Goal: Task Accomplishment & Management: Manage account settings

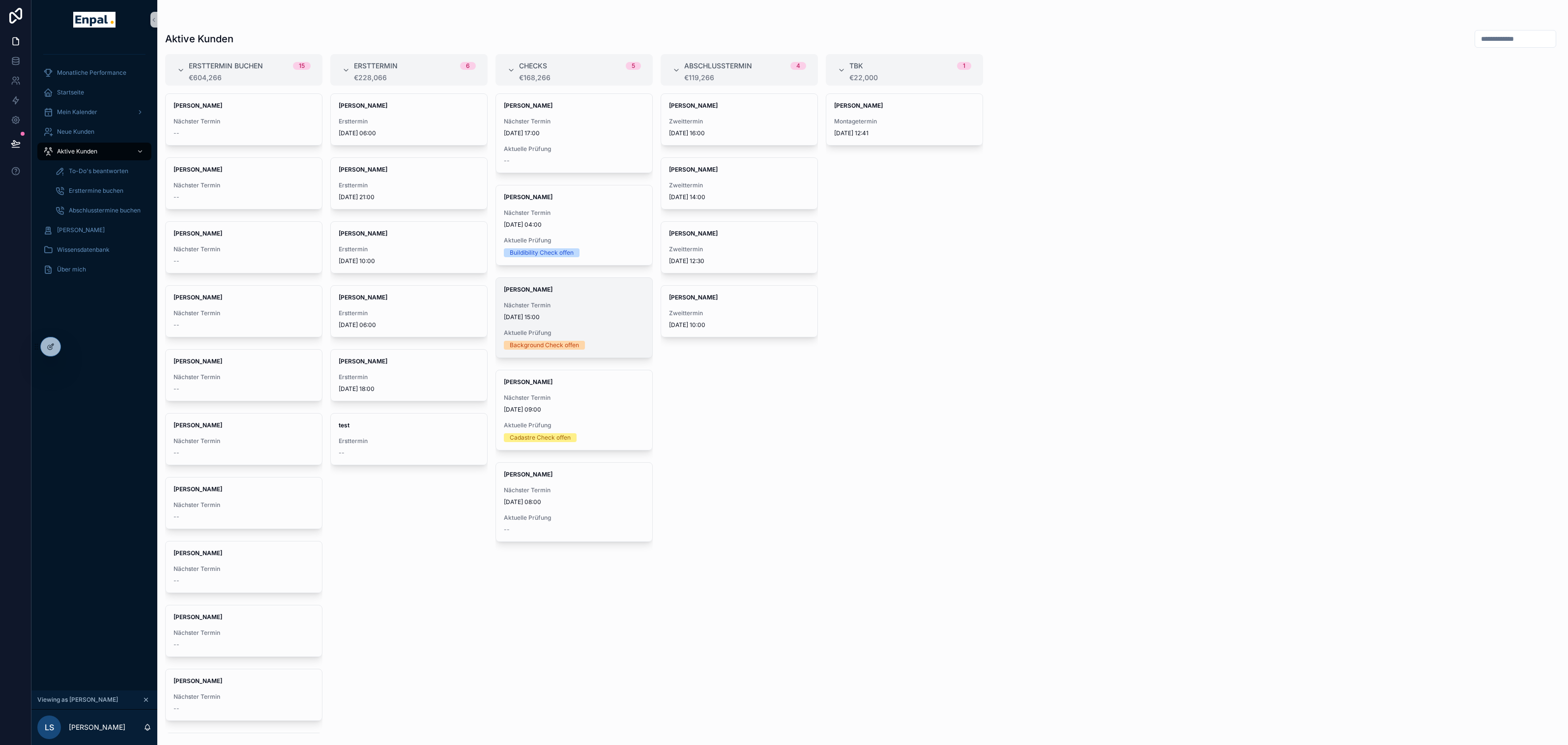
scroll to position [11, 0]
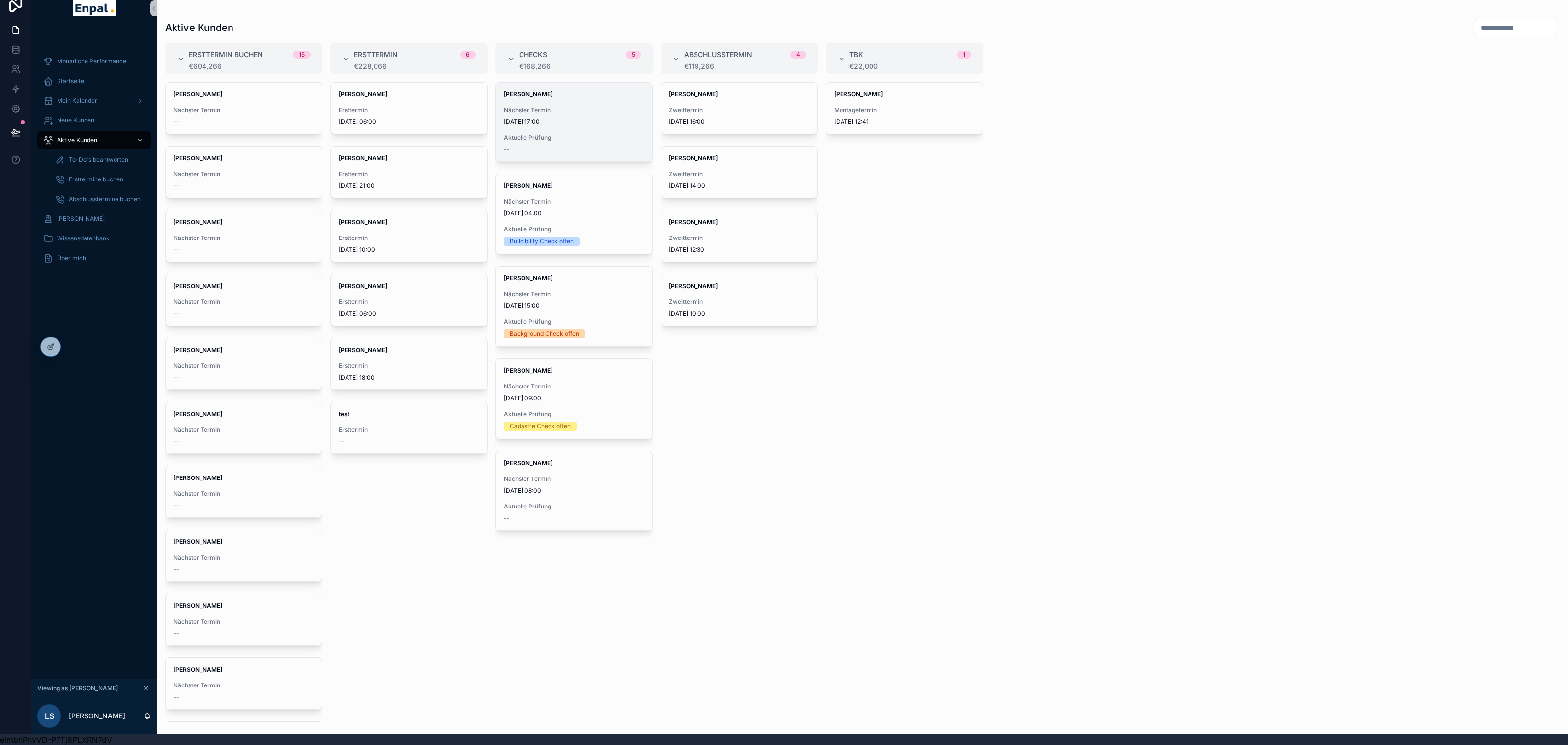
click at [566, 138] on span "Aktuelle Prüfung" at bounding box center [574, 138] width 140 height 7
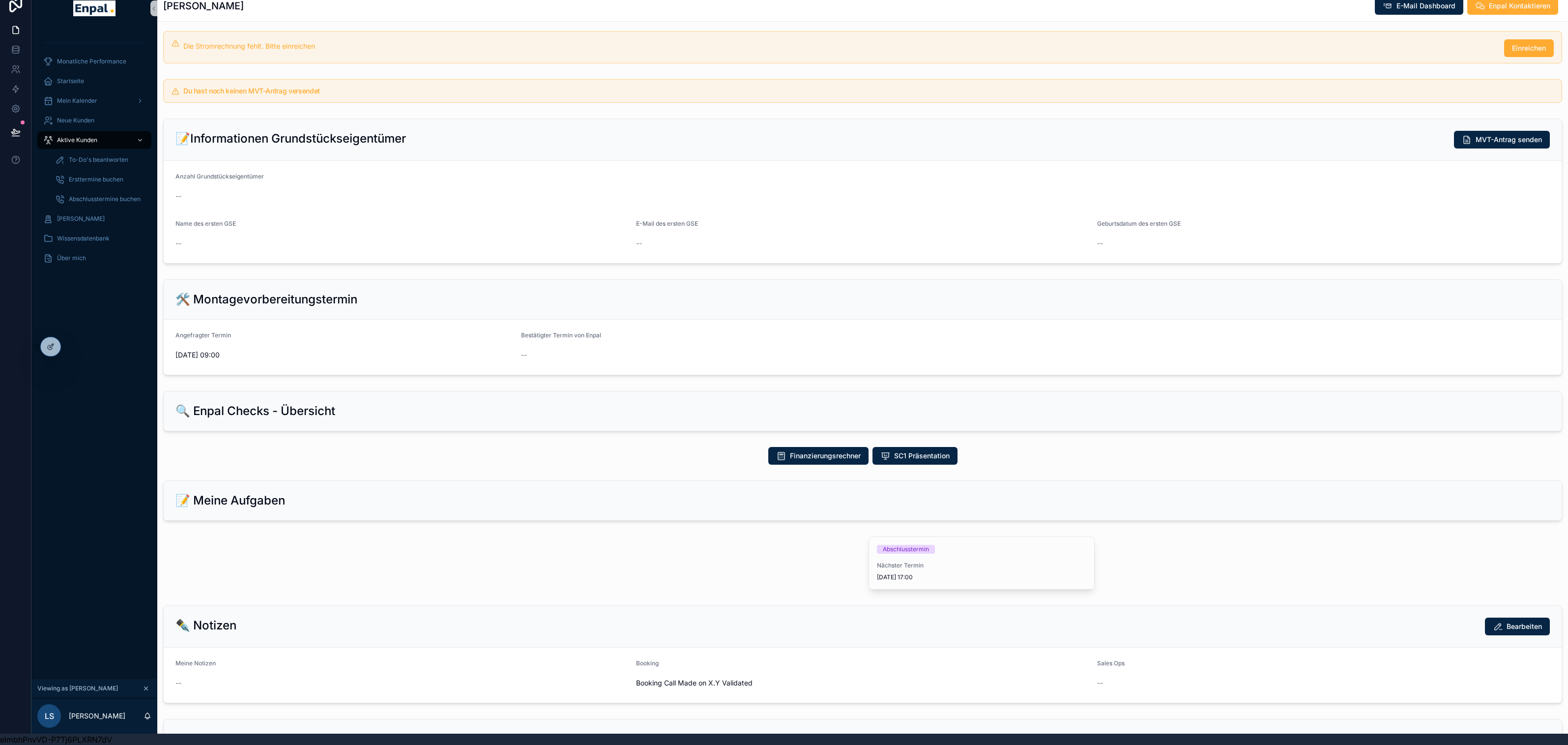
scroll to position [222, 0]
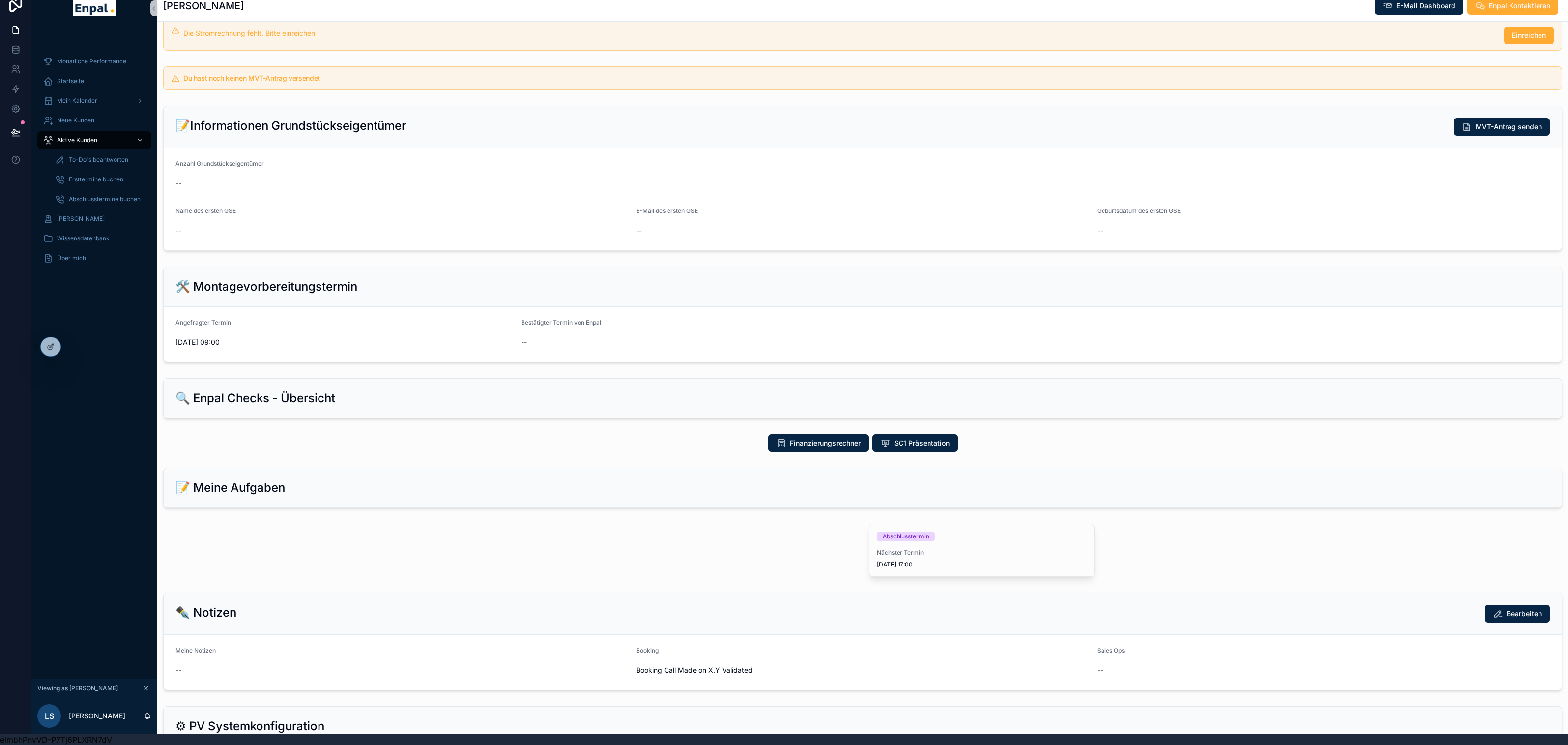
click at [455, 448] on div "Finanzierungsrechner SC1 Präsentation" at bounding box center [862, 443] width 1411 height 25
click at [86, 138] on span "Aktive Kunden" at bounding box center [77, 139] width 40 height 7
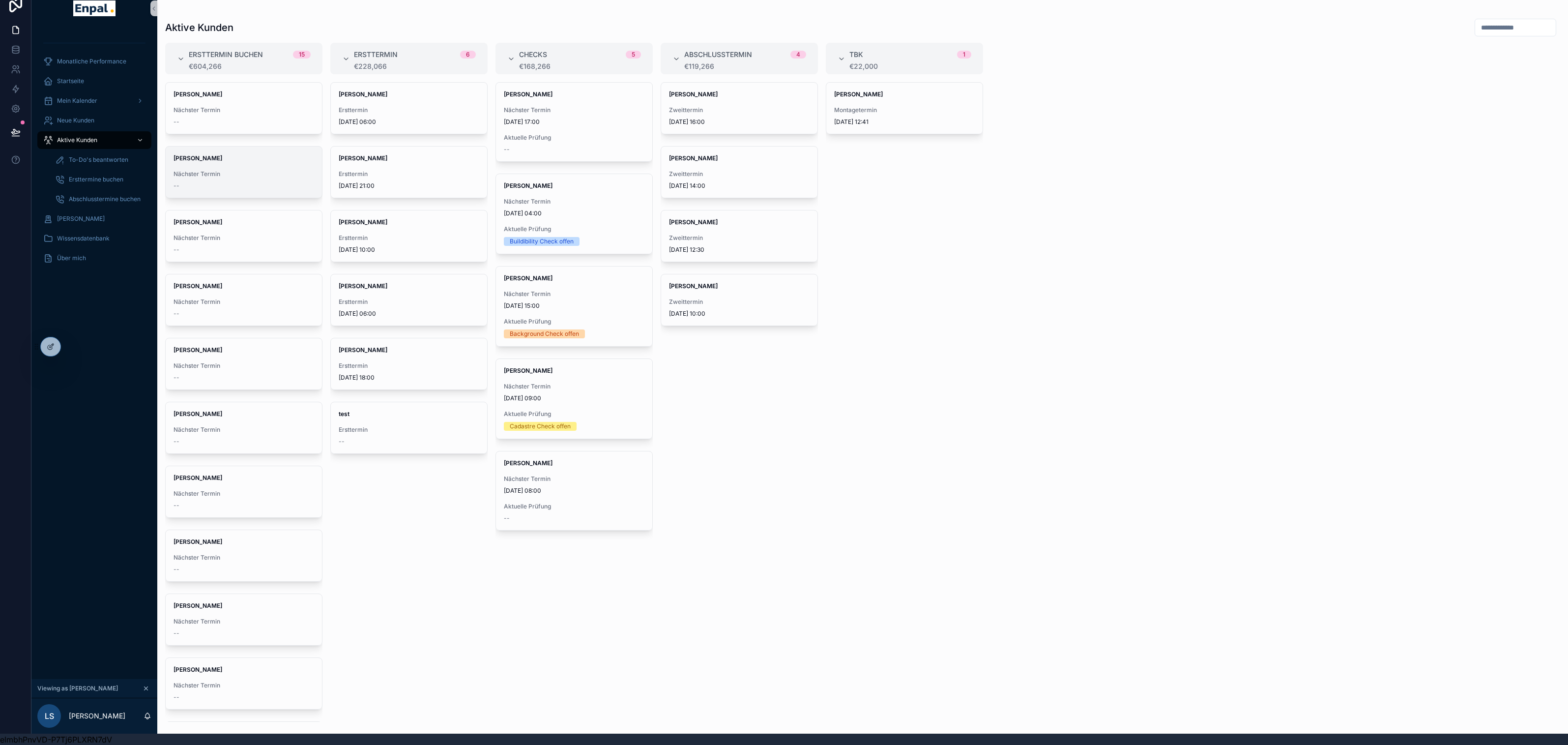
click at [204, 164] on div "[PERSON_NAME] Nächster Termin --" at bounding box center [243, 171] width 156 height 51
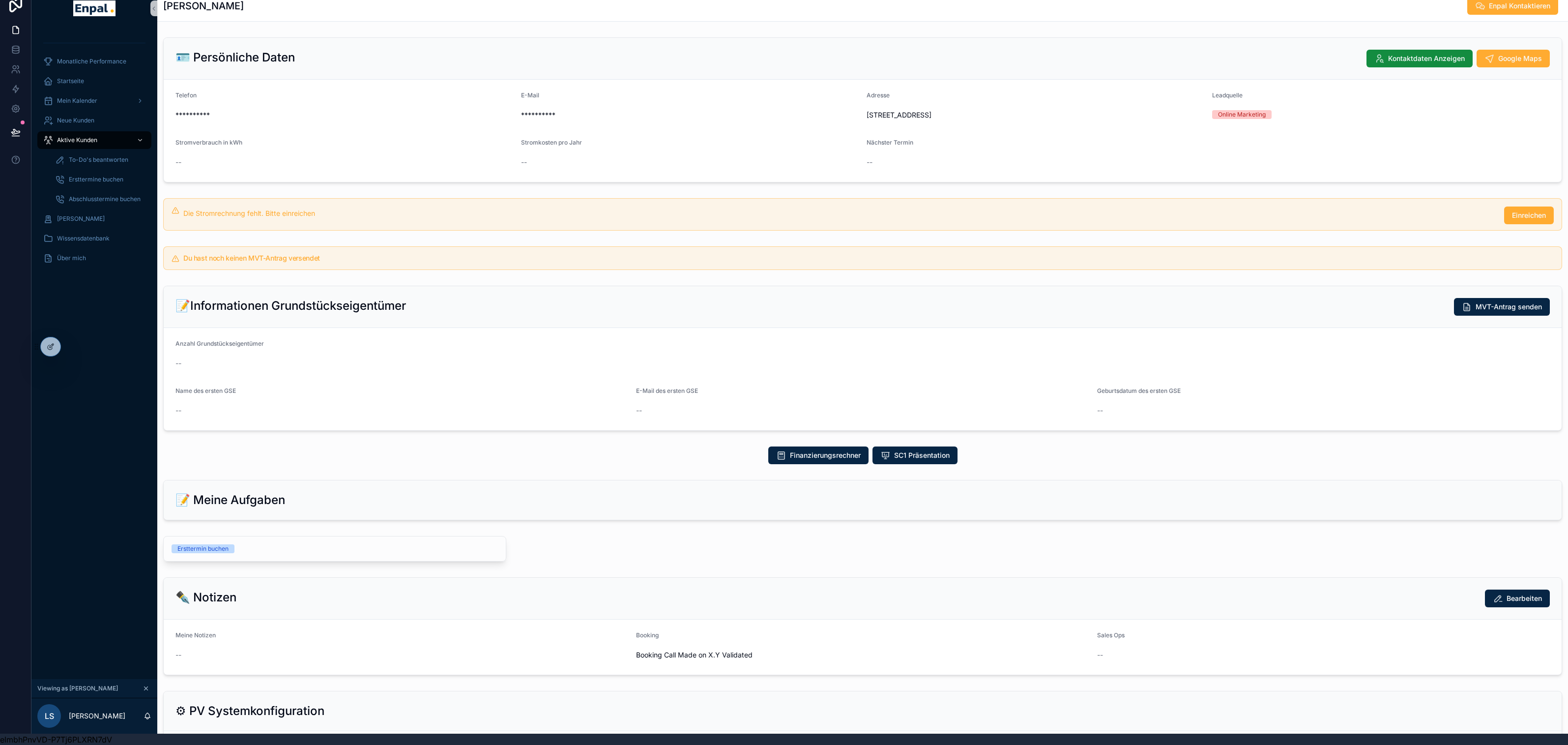
scroll to position [40, 0]
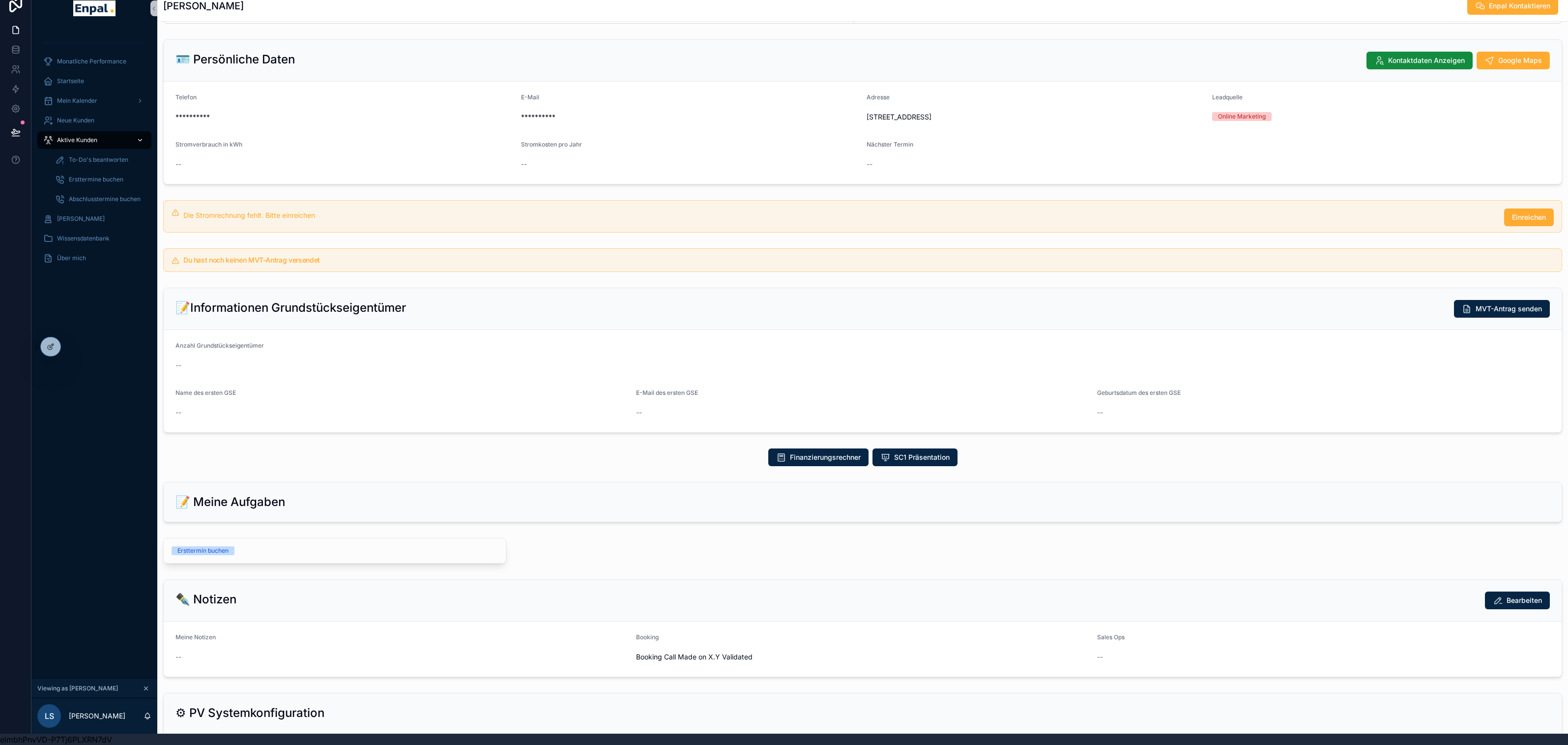
click at [81, 134] on div "Aktive Kunden" at bounding box center [94, 139] width 102 height 16
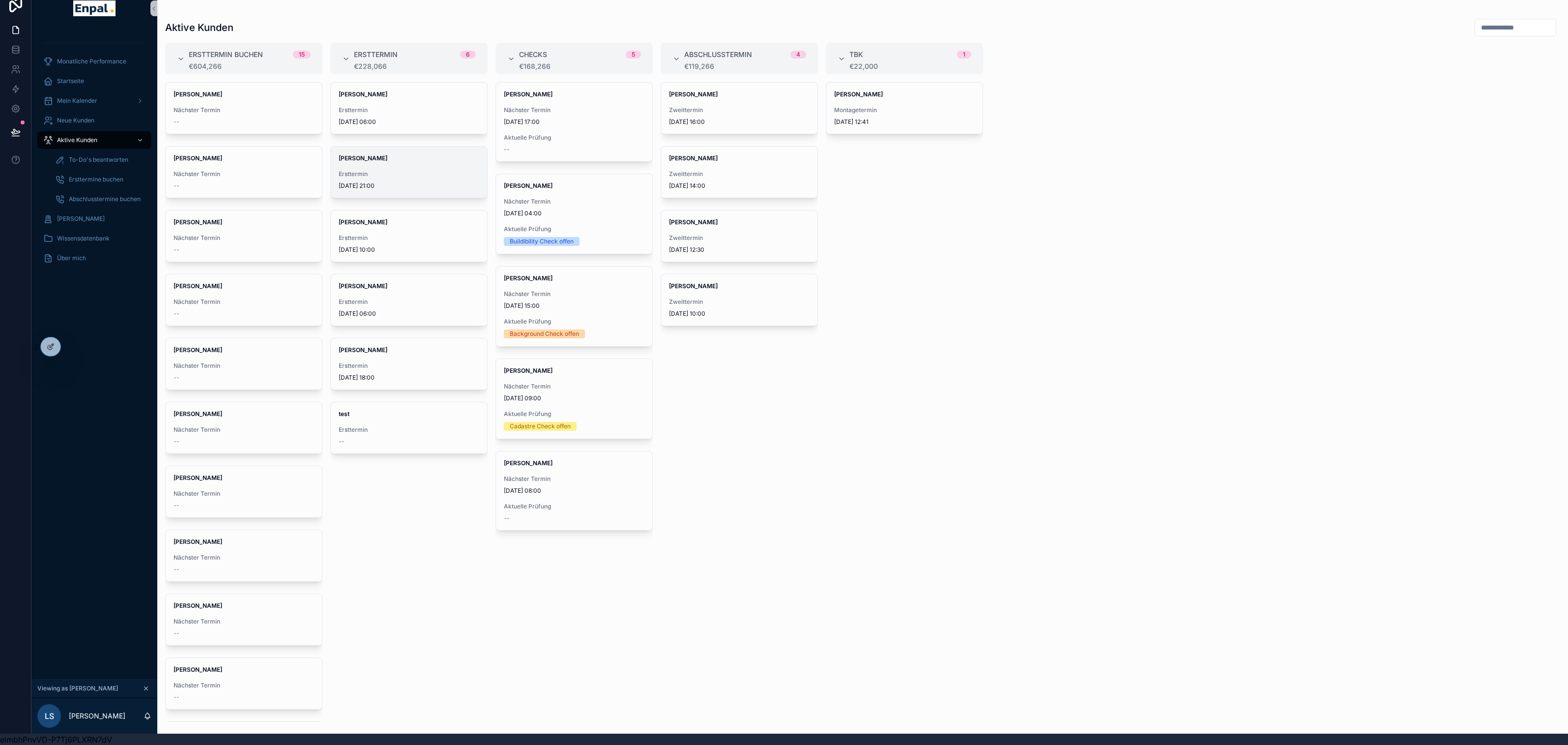
click at [403, 182] on span "[DATE] 21:00" at bounding box center [409, 185] width 140 height 7
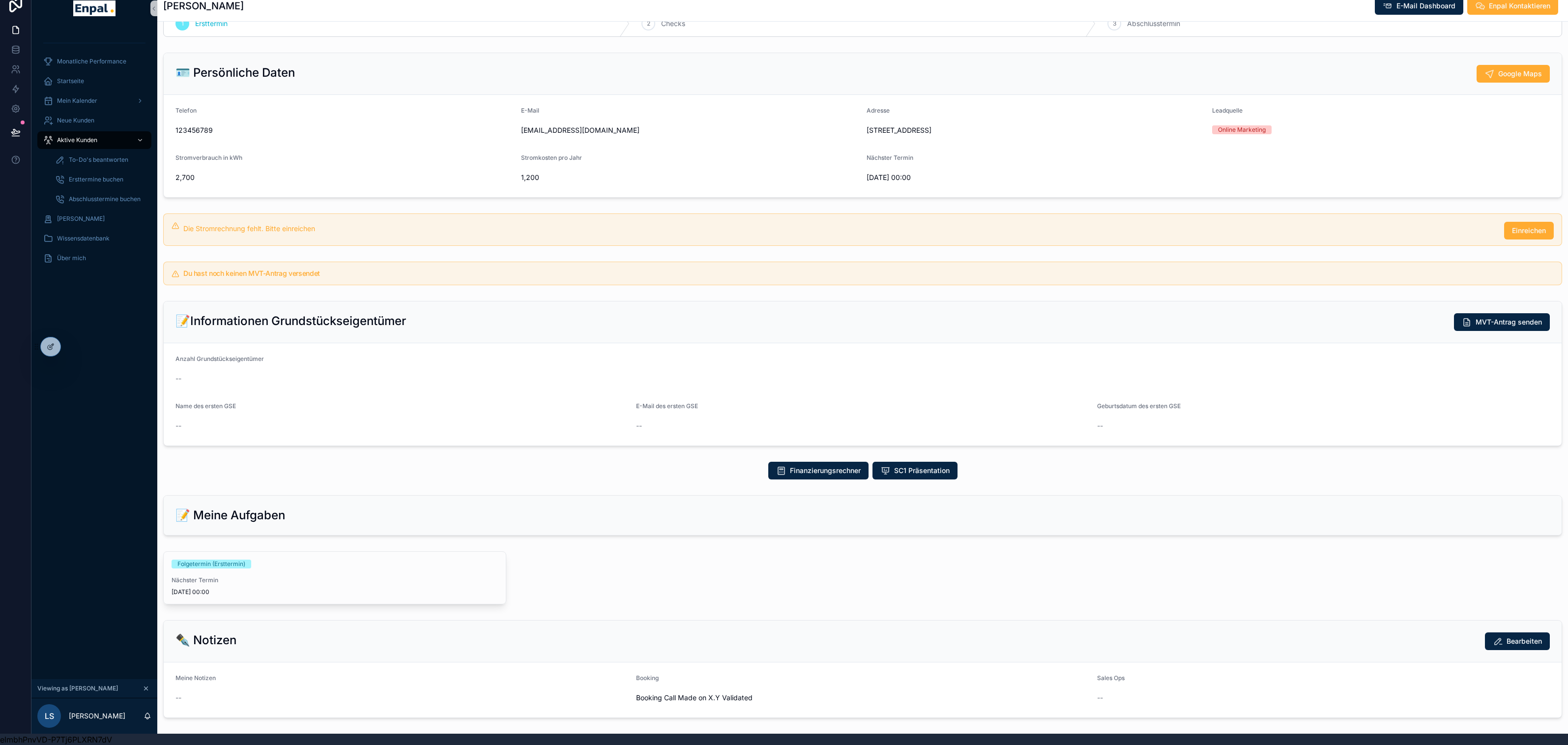
scroll to position [30, 0]
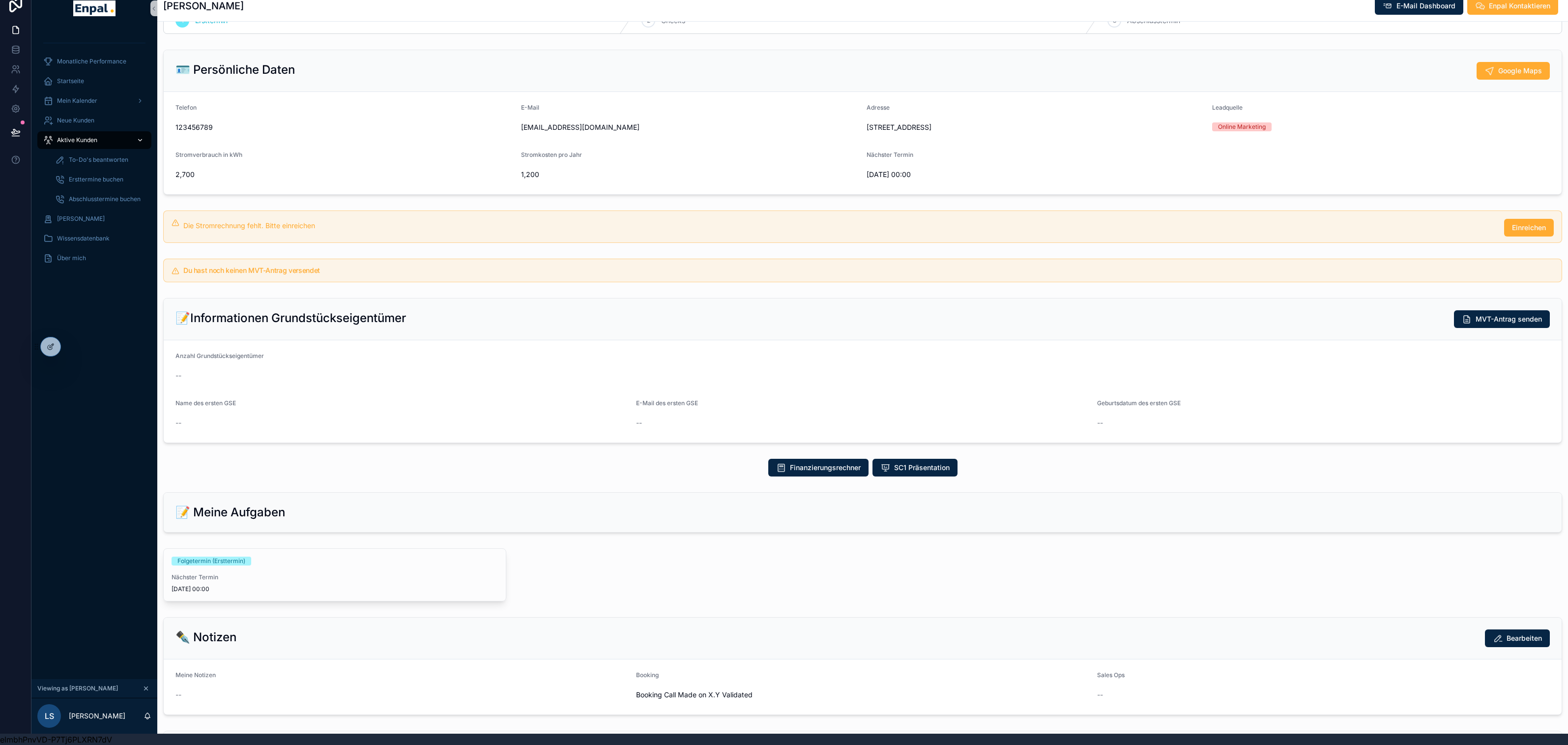
click at [86, 141] on span "Aktive Kunden" at bounding box center [77, 139] width 40 height 7
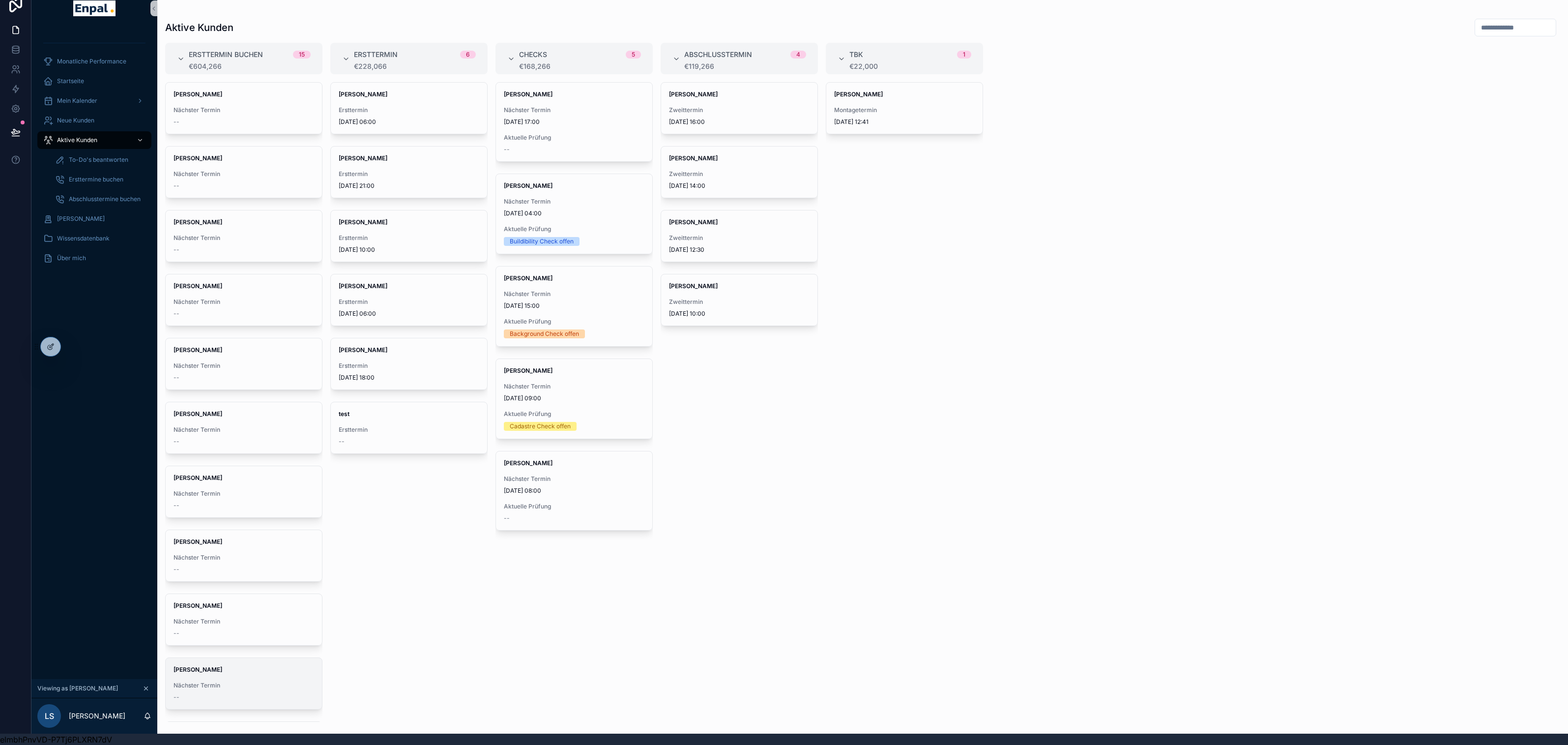
click at [260, 679] on div "[PERSON_NAME] Nächster Termin --" at bounding box center [243, 683] width 156 height 51
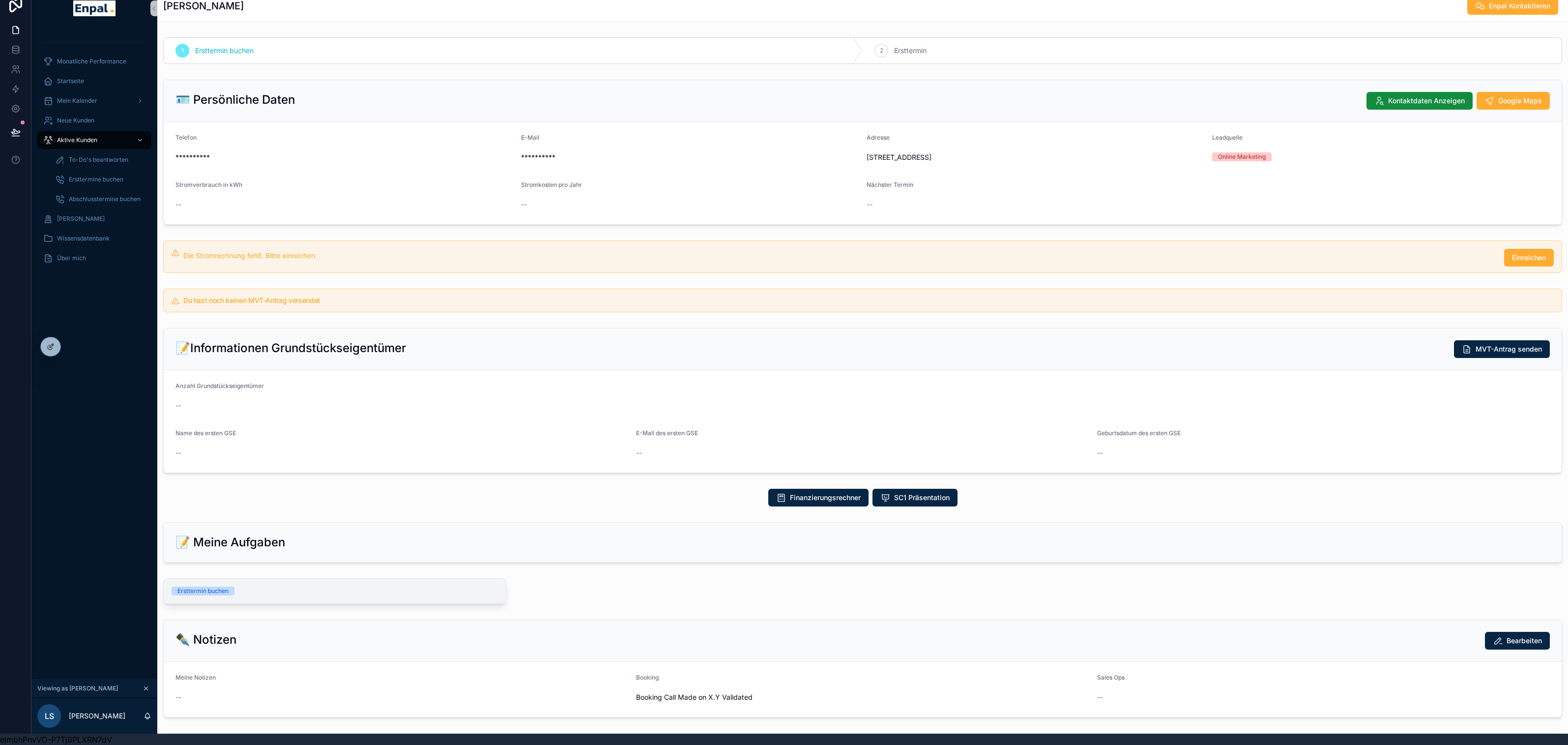
click at [341, 595] on div "Ersttermin buchen" at bounding box center [334, 591] width 327 height 8
click at [68, 343] on icon at bounding box center [72, 346] width 7 height 7
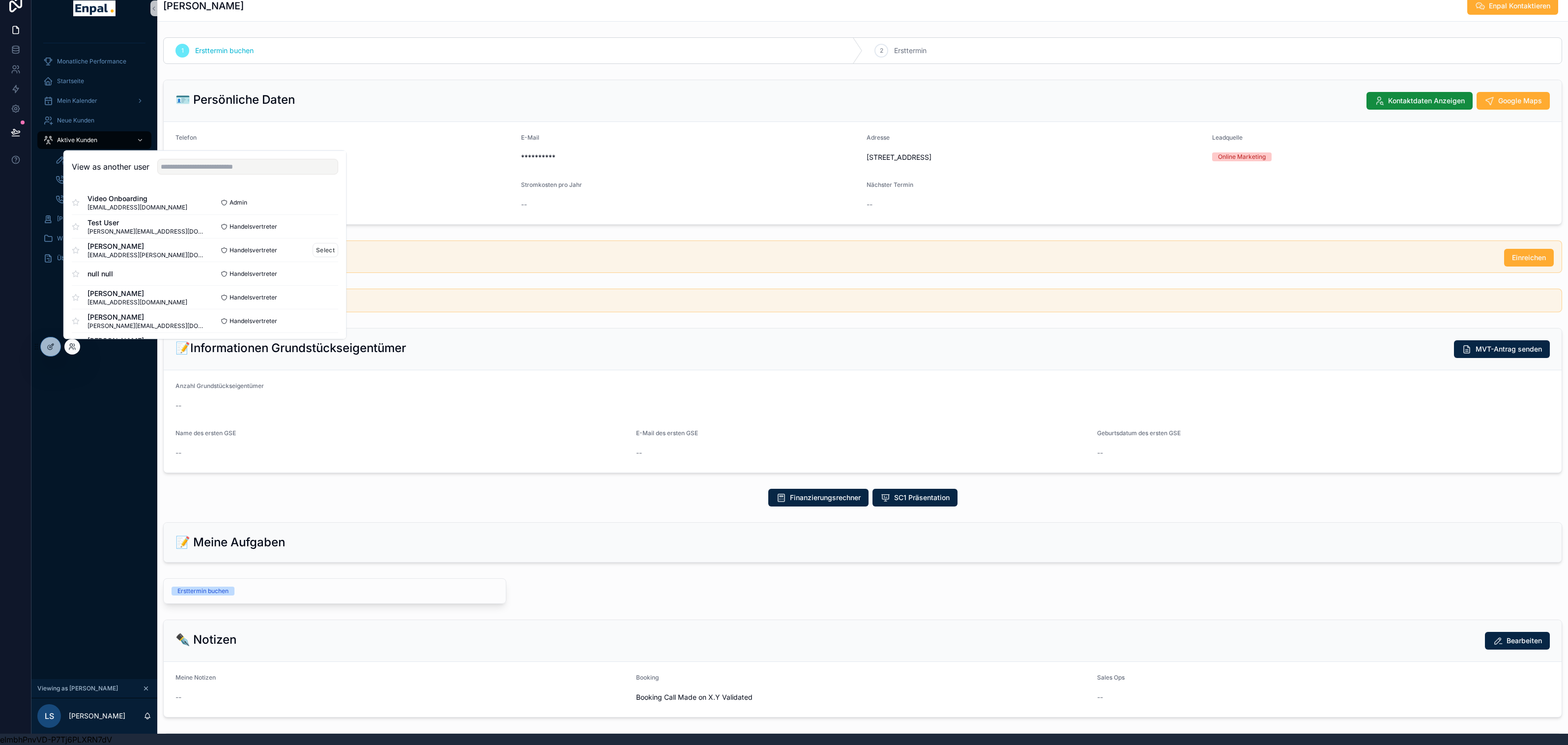
scroll to position [7, 0]
click at [317, 242] on button "Select" at bounding box center [325, 241] width 25 height 14
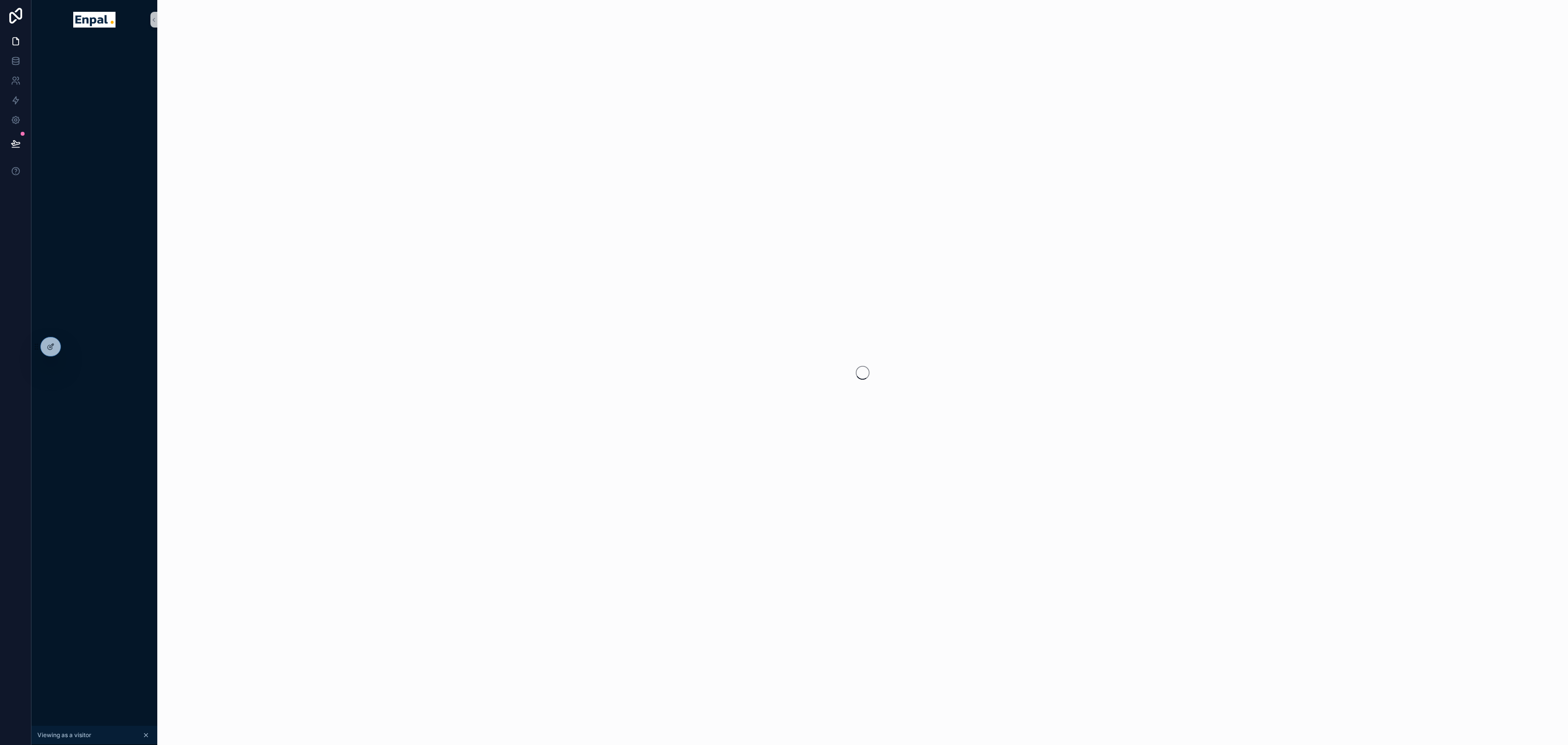
scroll to position [11, 0]
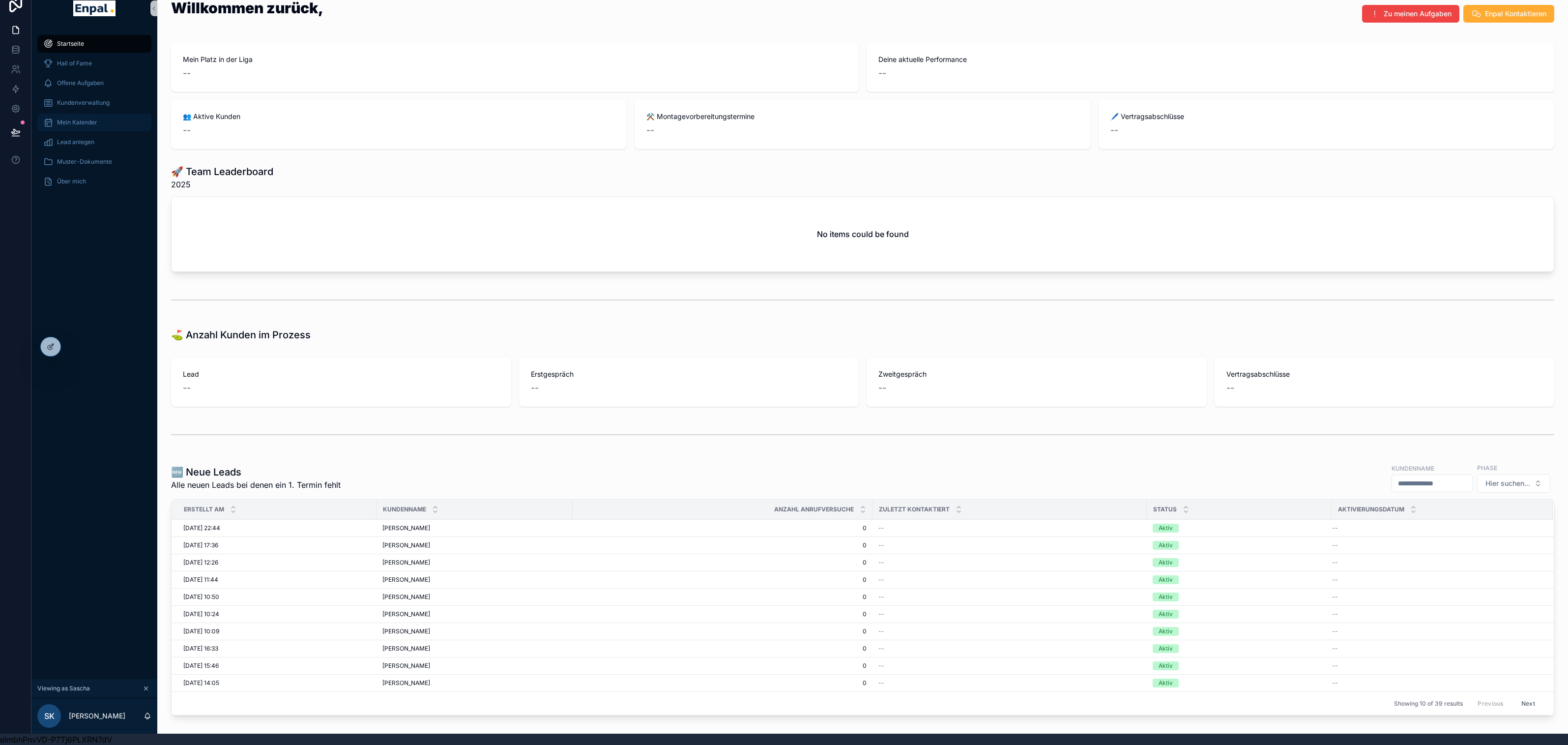
click at [91, 123] on span "Mein Kalender" at bounding box center [77, 123] width 40 height 7
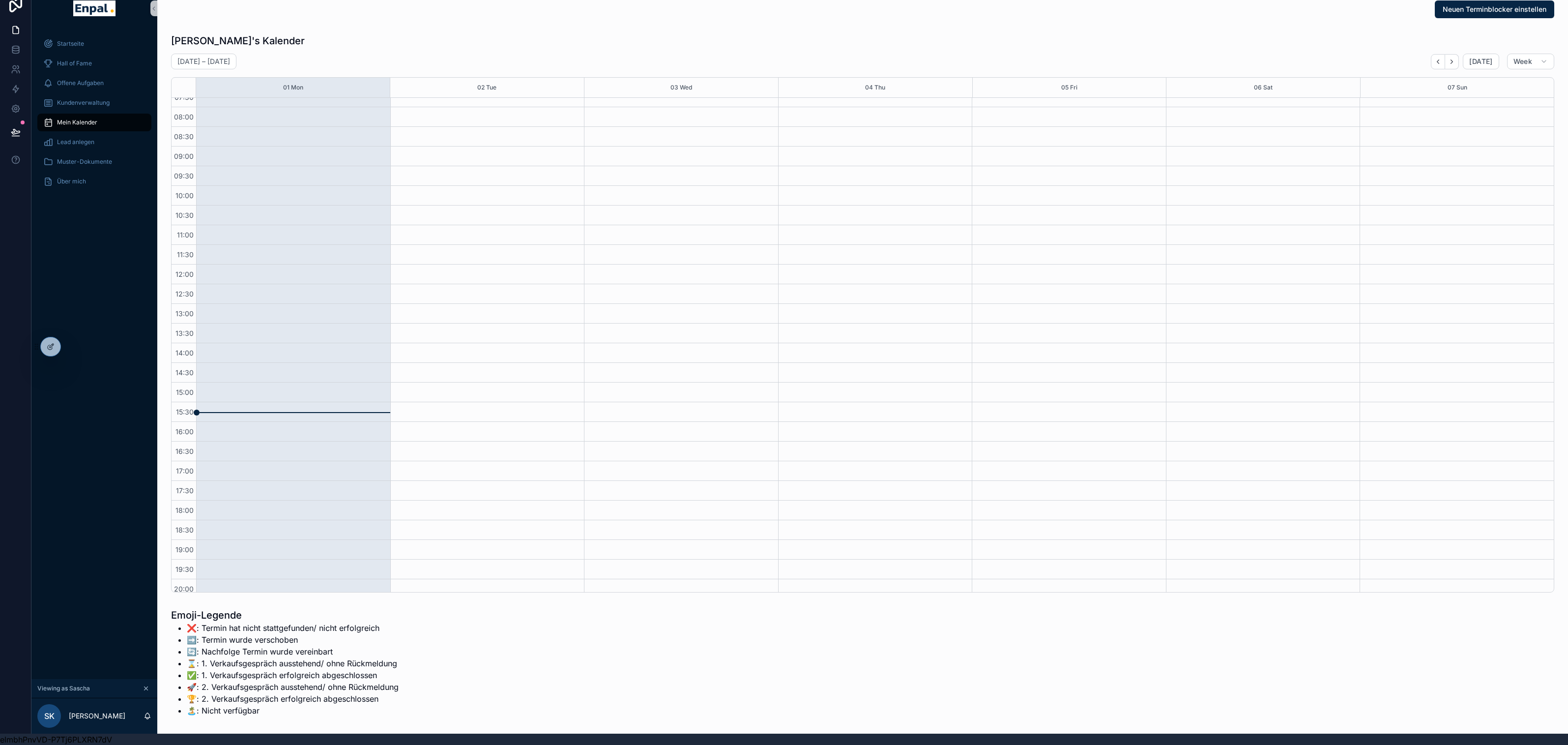
scroll to position [7, 0]
click at [70, 347] on icon at bounding box center [71, 348] width 4 height 2
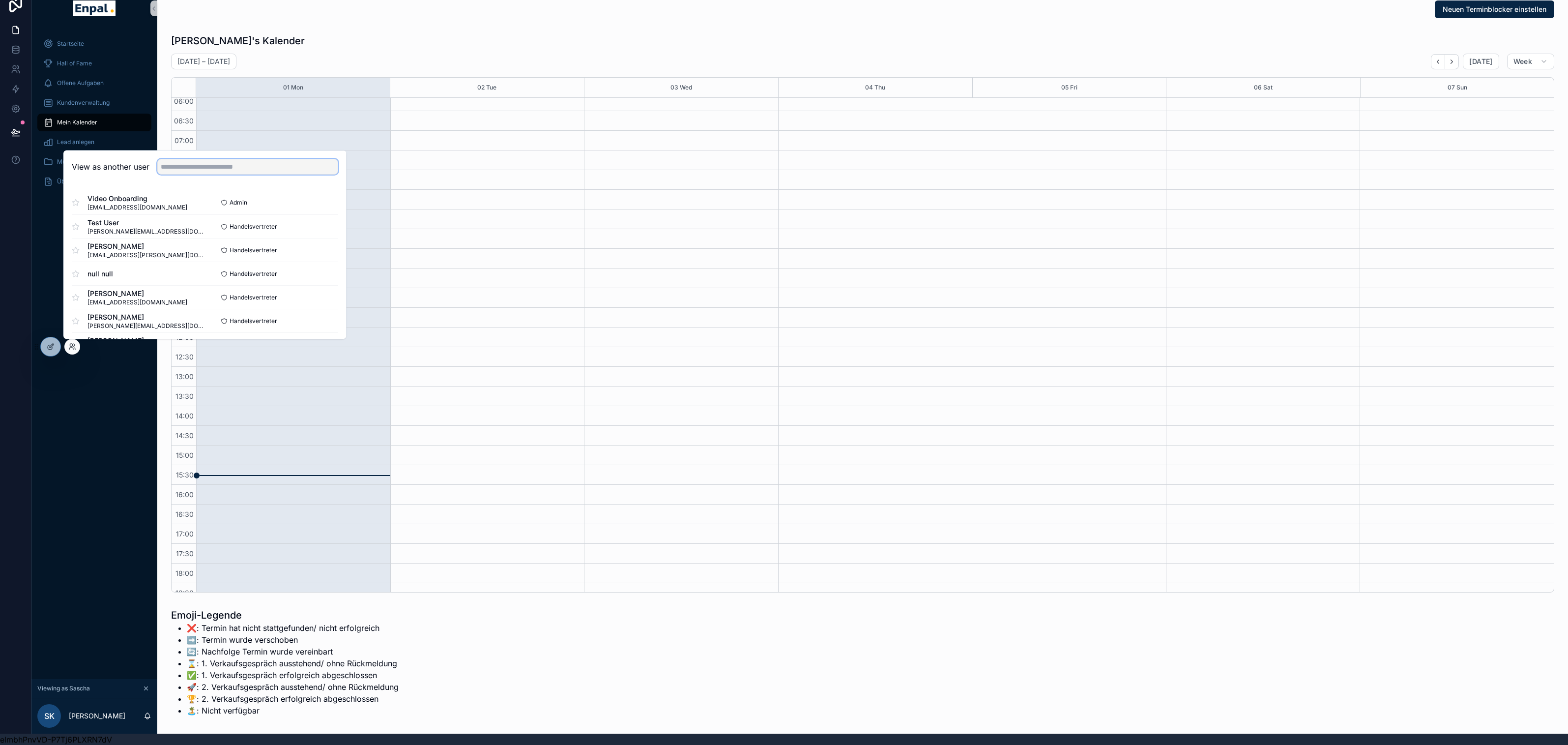
click at [189, 168] on input "text" at bounding box center [247, 167] width 181 height 16
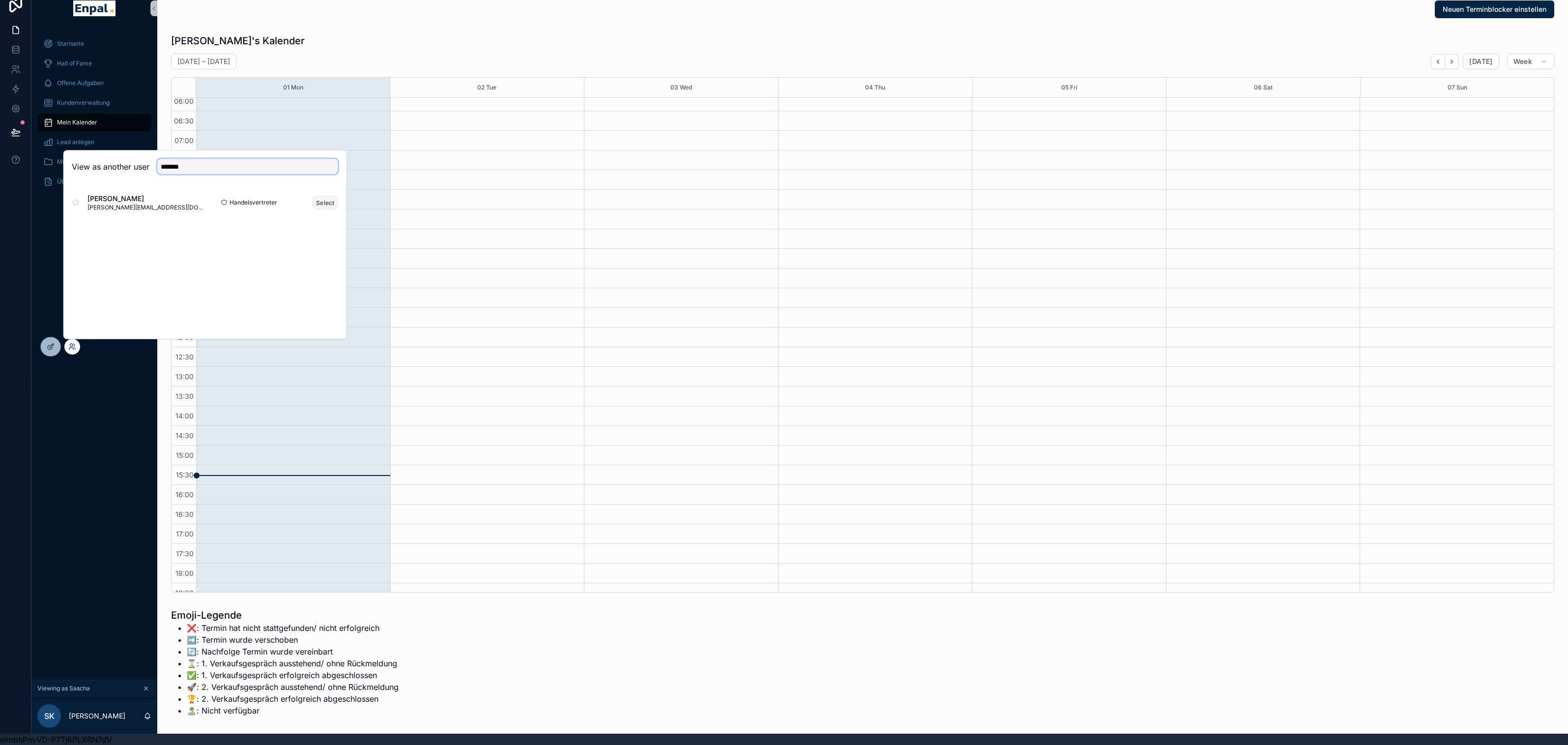
type input "*******"
click at [330, 203] on button "Select" at bounding box center [325, 201] width 25 height 14
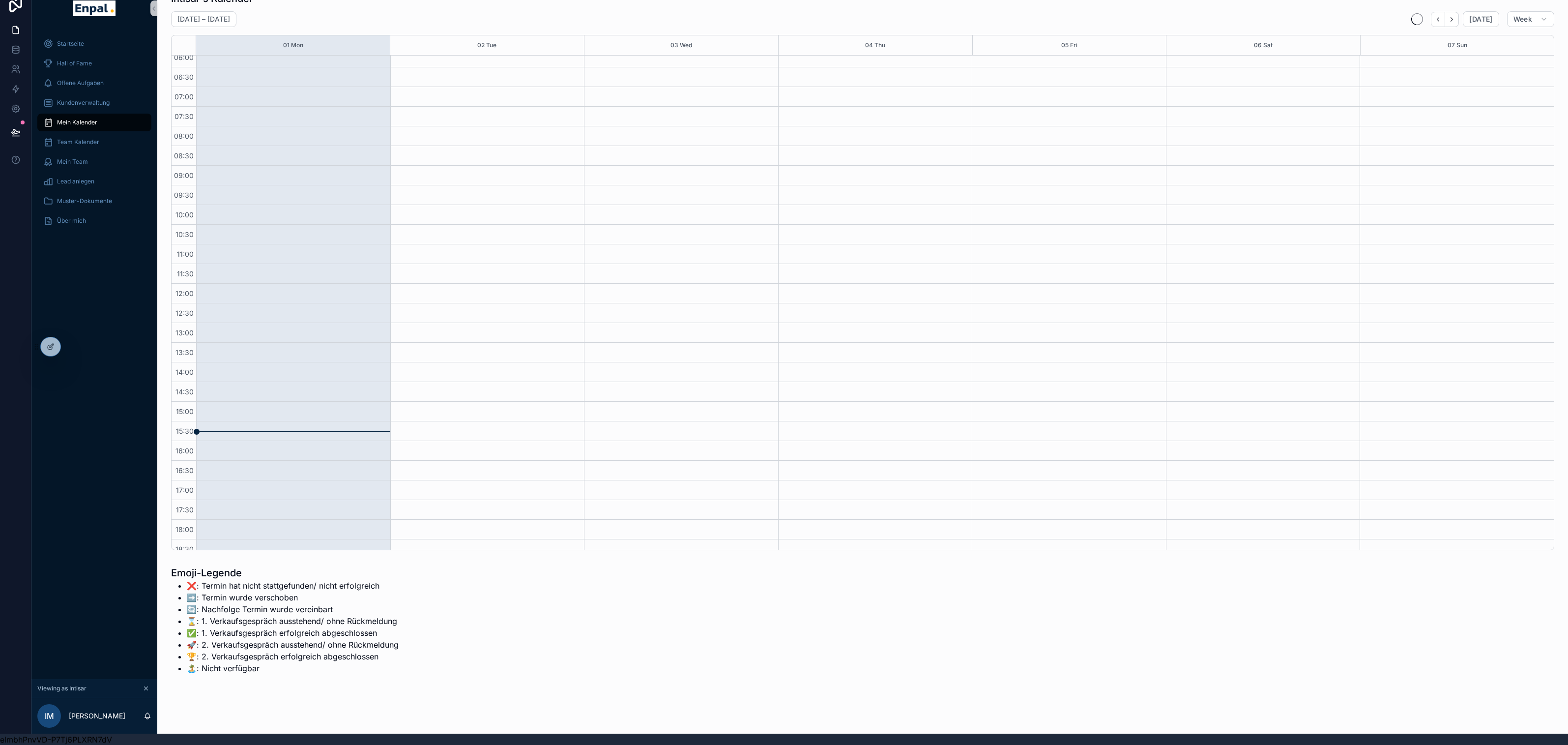
scroll to position [122, 0]
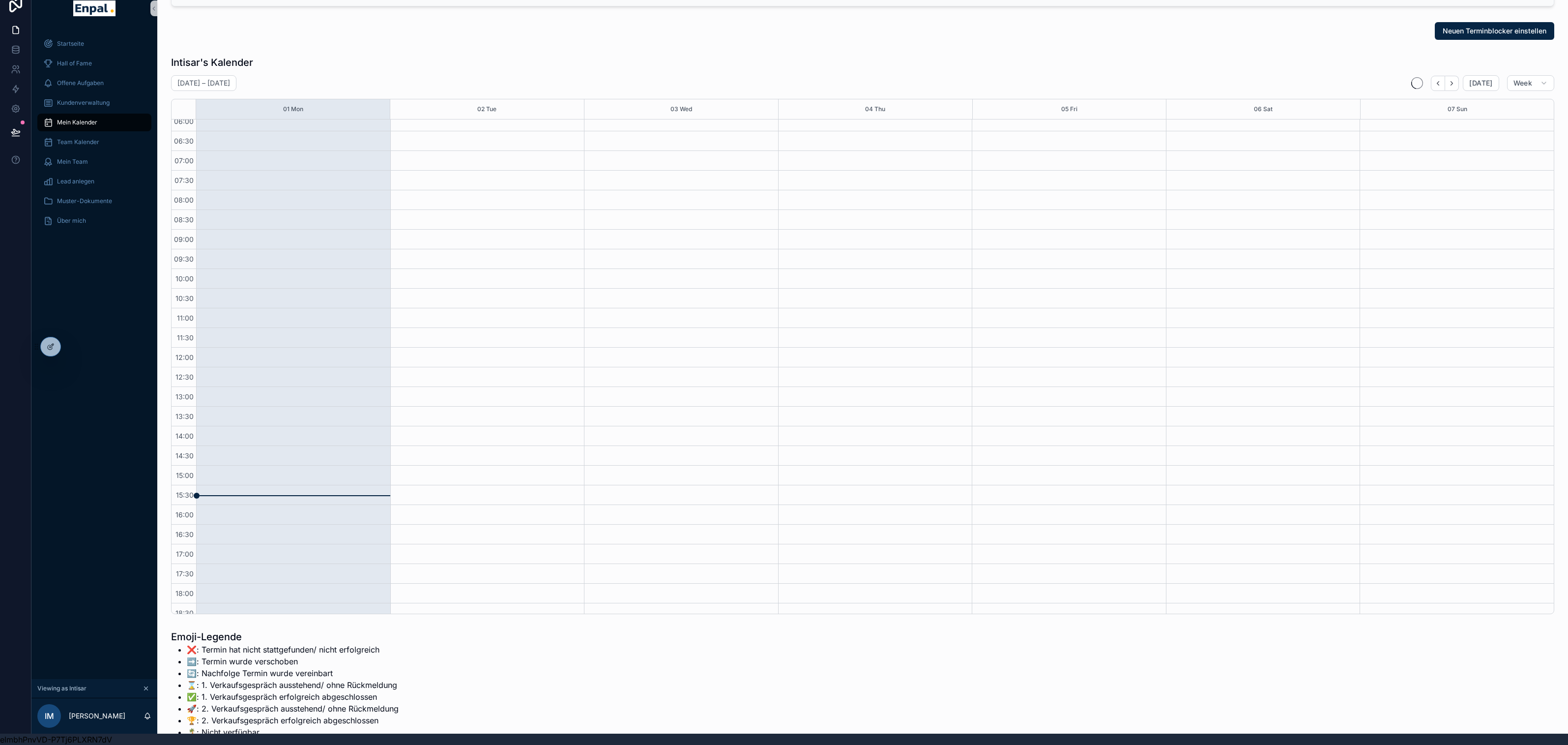
click at [78, 122] on span "Mein Kalender" at bounding box center [77, 123] width 40 height 7
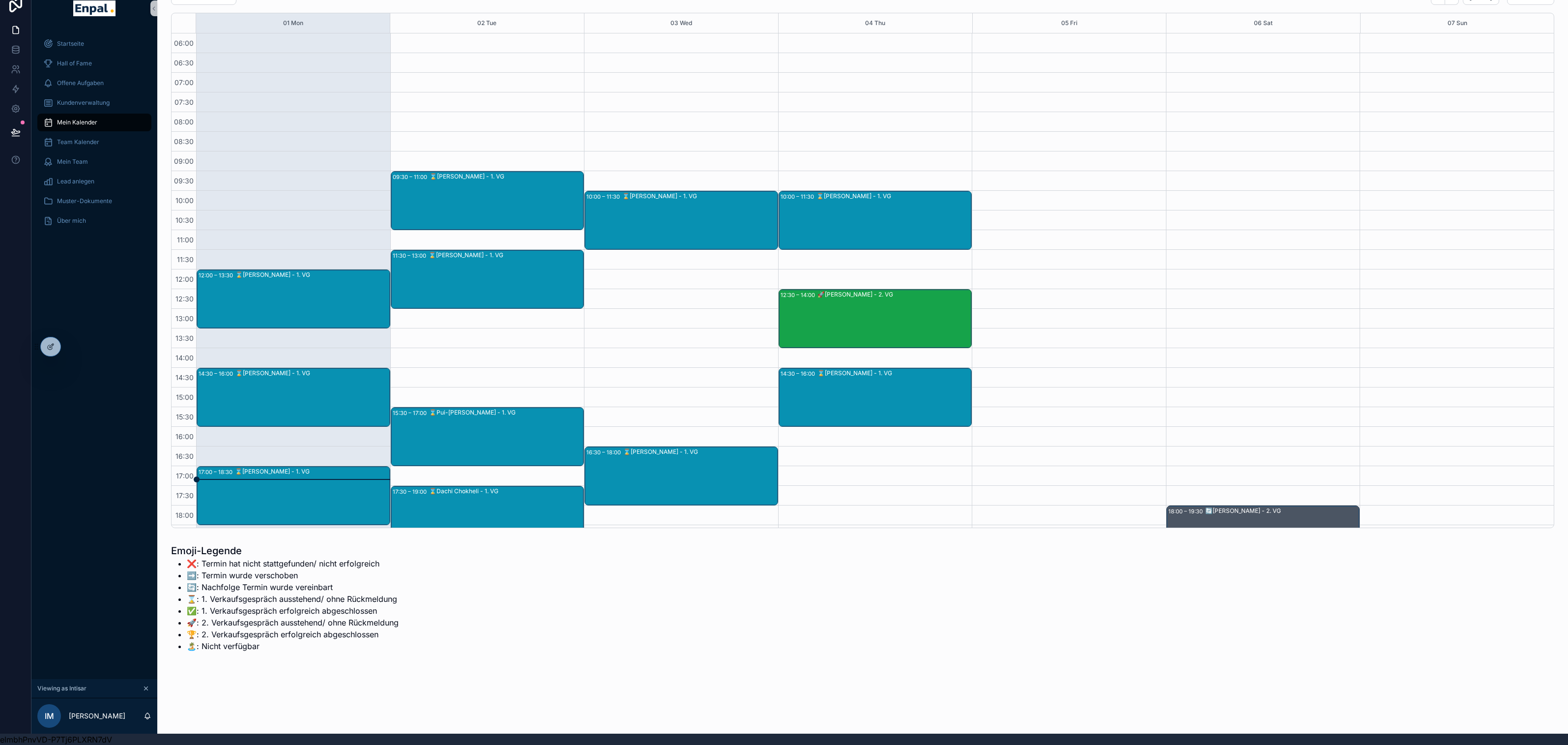
scroll to position [135, 0]
